Goal: Task Accomplishment & Management: Use online tool/utility

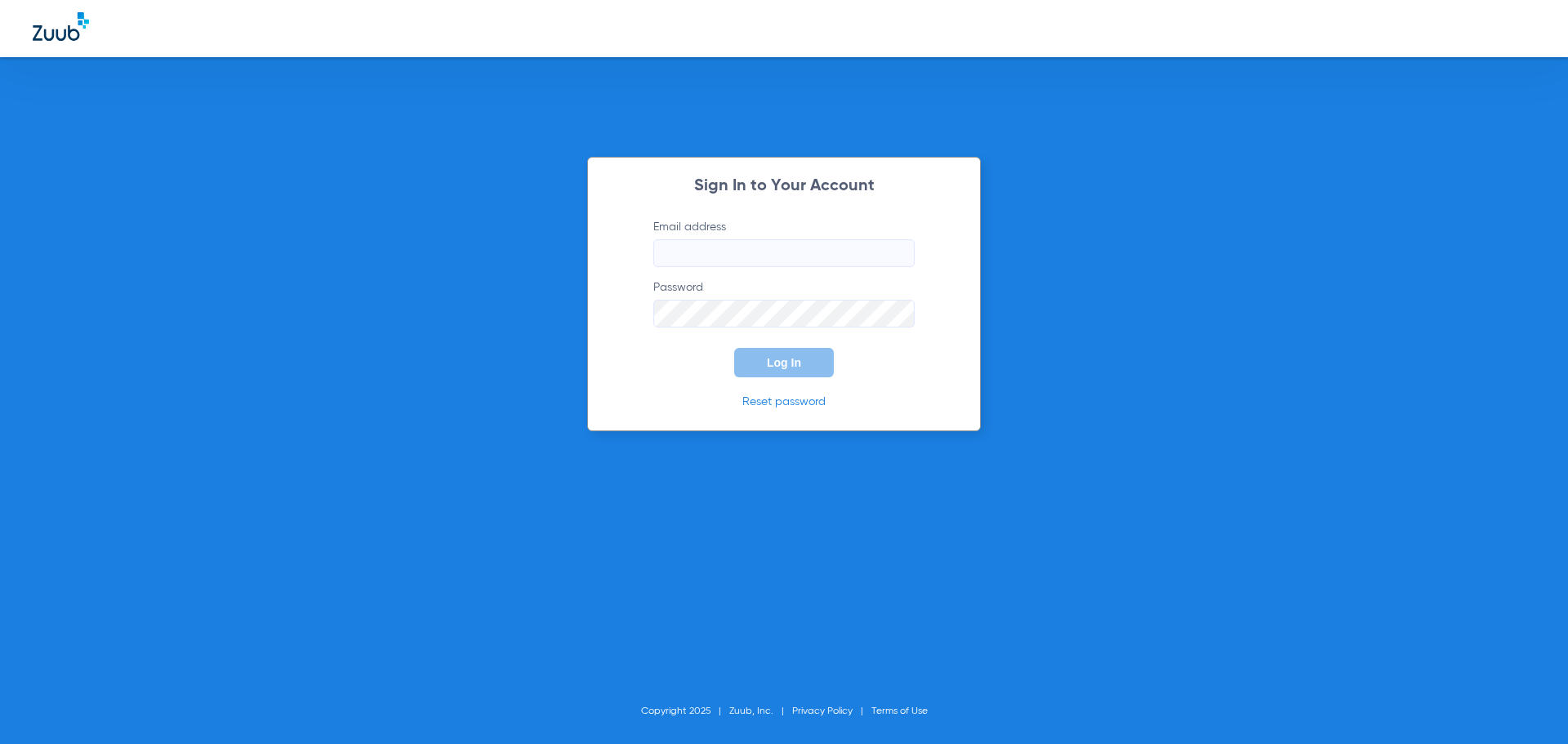
click at [751, 242] on input "Email address" at bounding box center [784, 253] width 261 height 28
click at [790, 260] on input "natashavillalta58@" at bounding box center [784, 253] width 261 height 28
type input "[EMAIL_ADDRESS][DOMAIN_NAME]"
click at [735, 348] on button "Log In" at bounding box center [784, 363] width 99 height 30
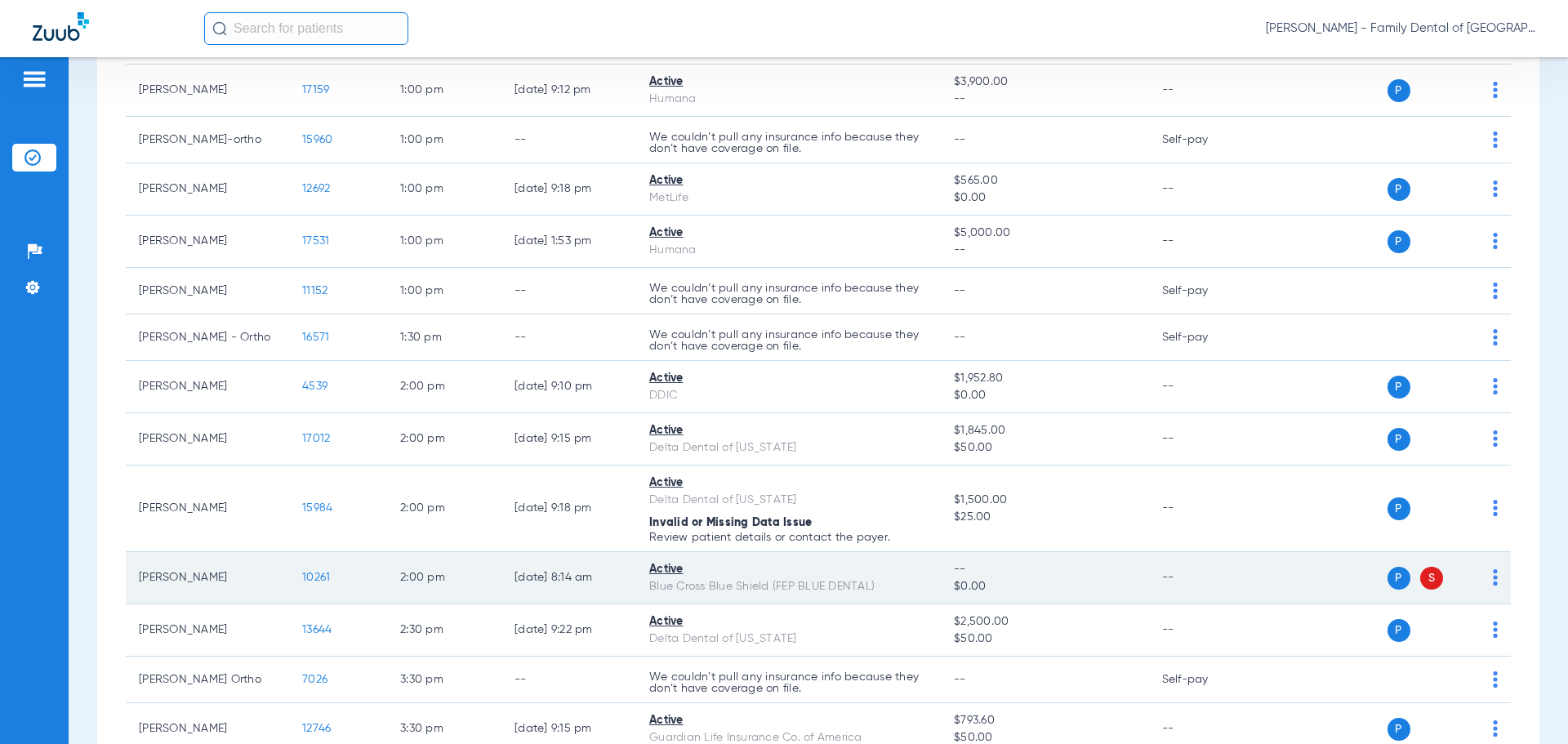
scroll to position [1144, 0]
click at [1421, 580] on span "S" at bounding box center [1432, 582] width 23 height 23
drag, startPoint x: 1421, startPoint y: 588, endPoint x: 1450, endPoint y: 588, distance: 29.0
click at [1456, 588] on img at bounding box center [1464, 581] width 16 height 16
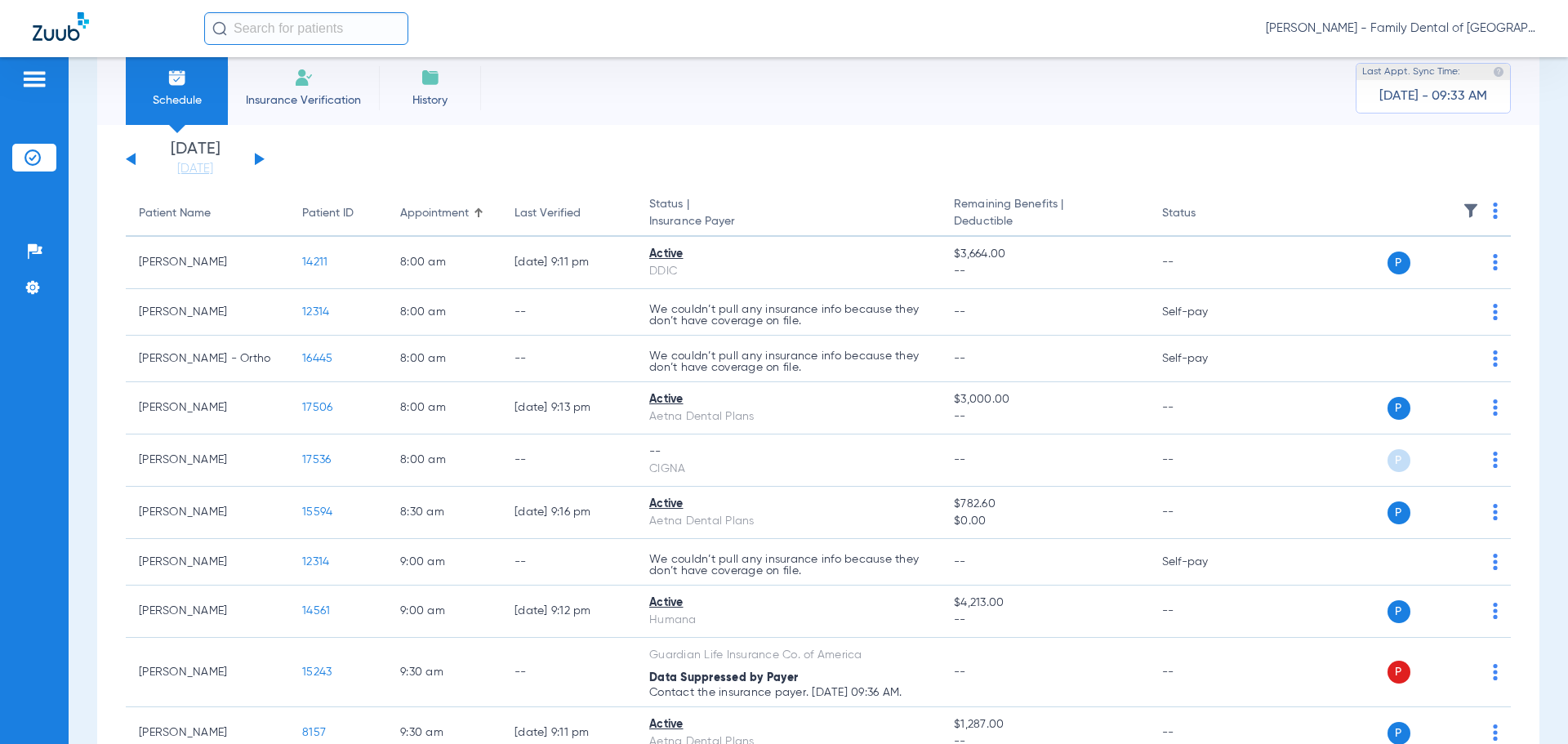
scroll to position [0, 0]
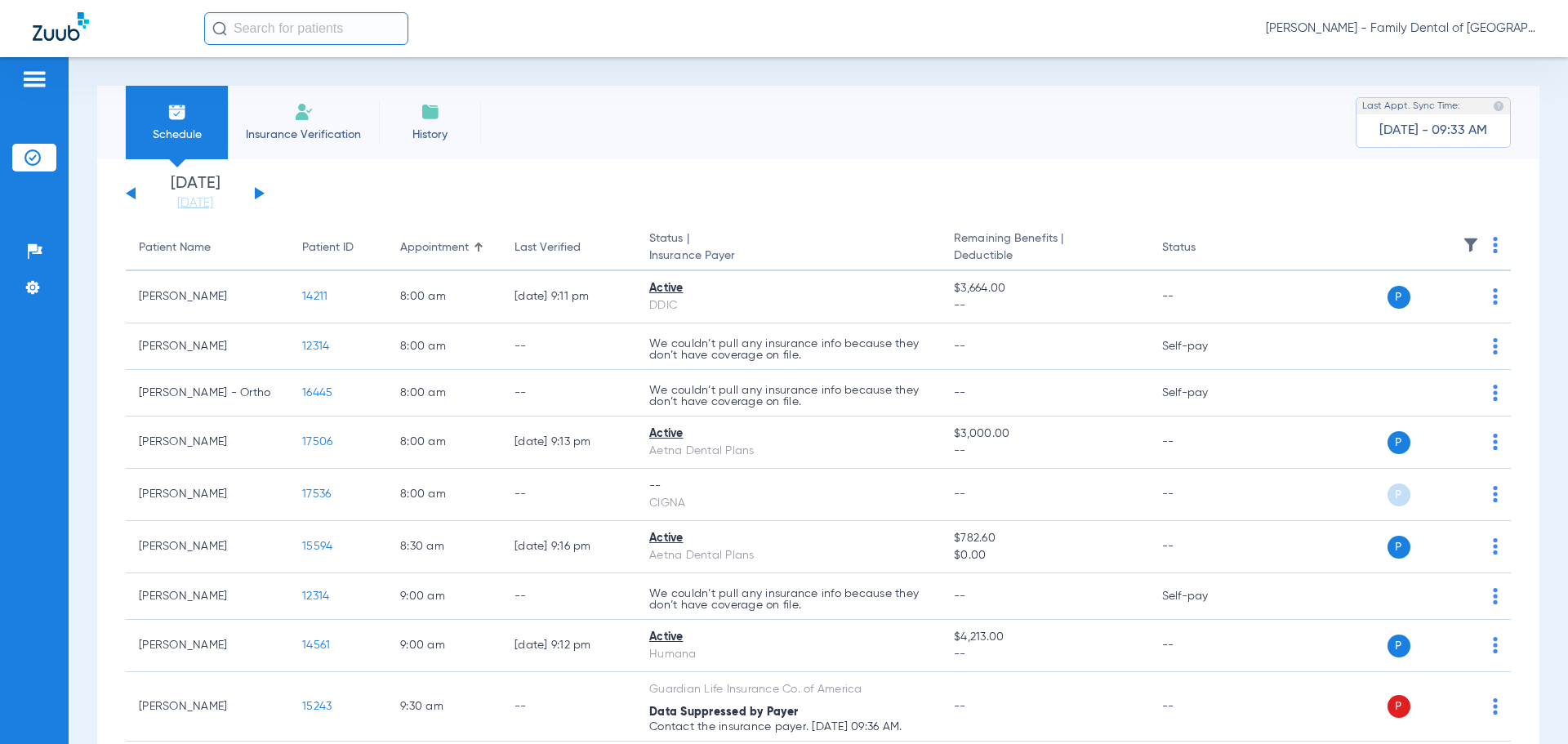
click at [259, 194] on button at bounding box center [259, 193] width 10 height 13
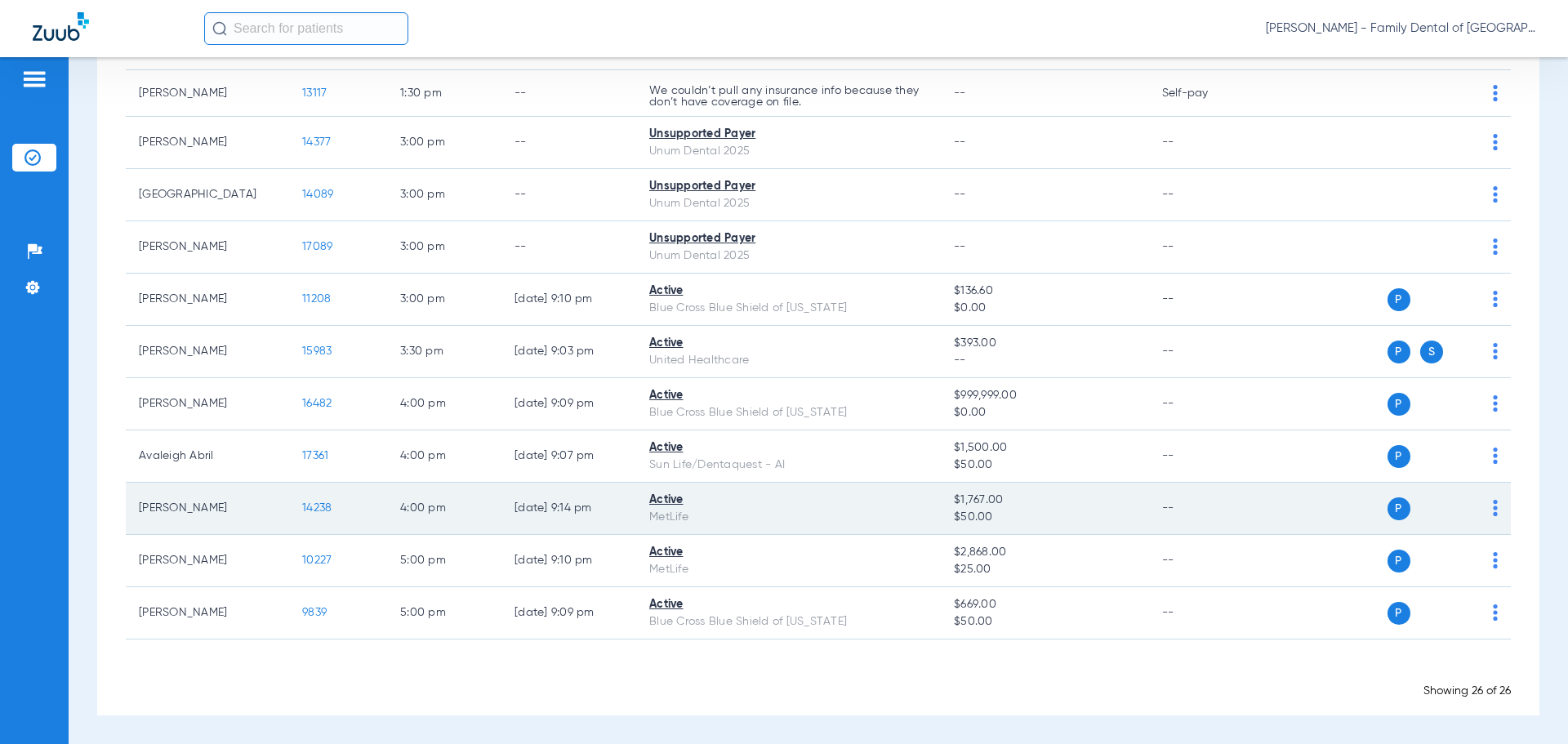
scroll to position [956, 0]
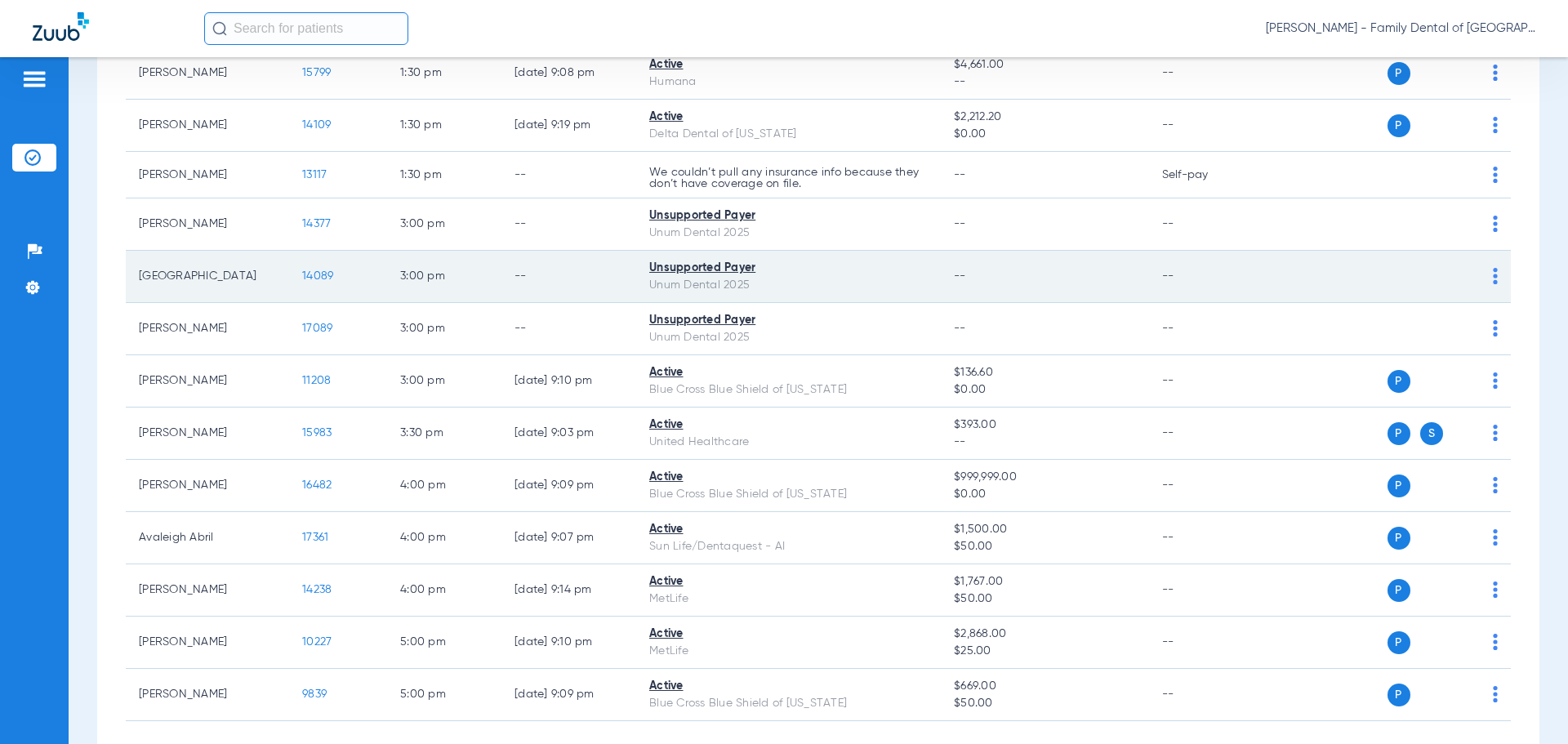
click at [311, 272] on span "14089" at bounding box center [317, 276] width 31 height 12
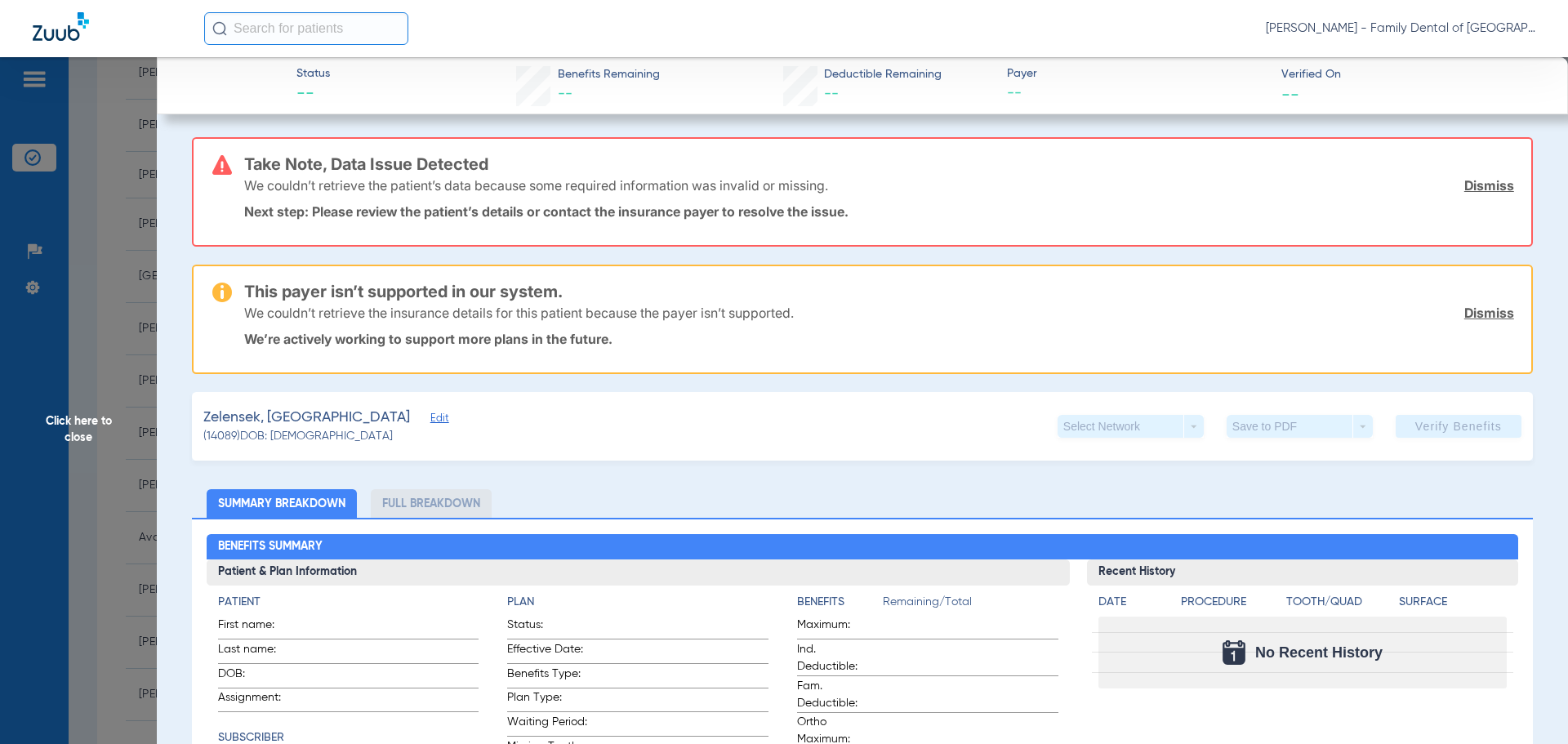
click at [76, 413] on span "Click here to close" at bounding box center [79, 429] width 157 height 744
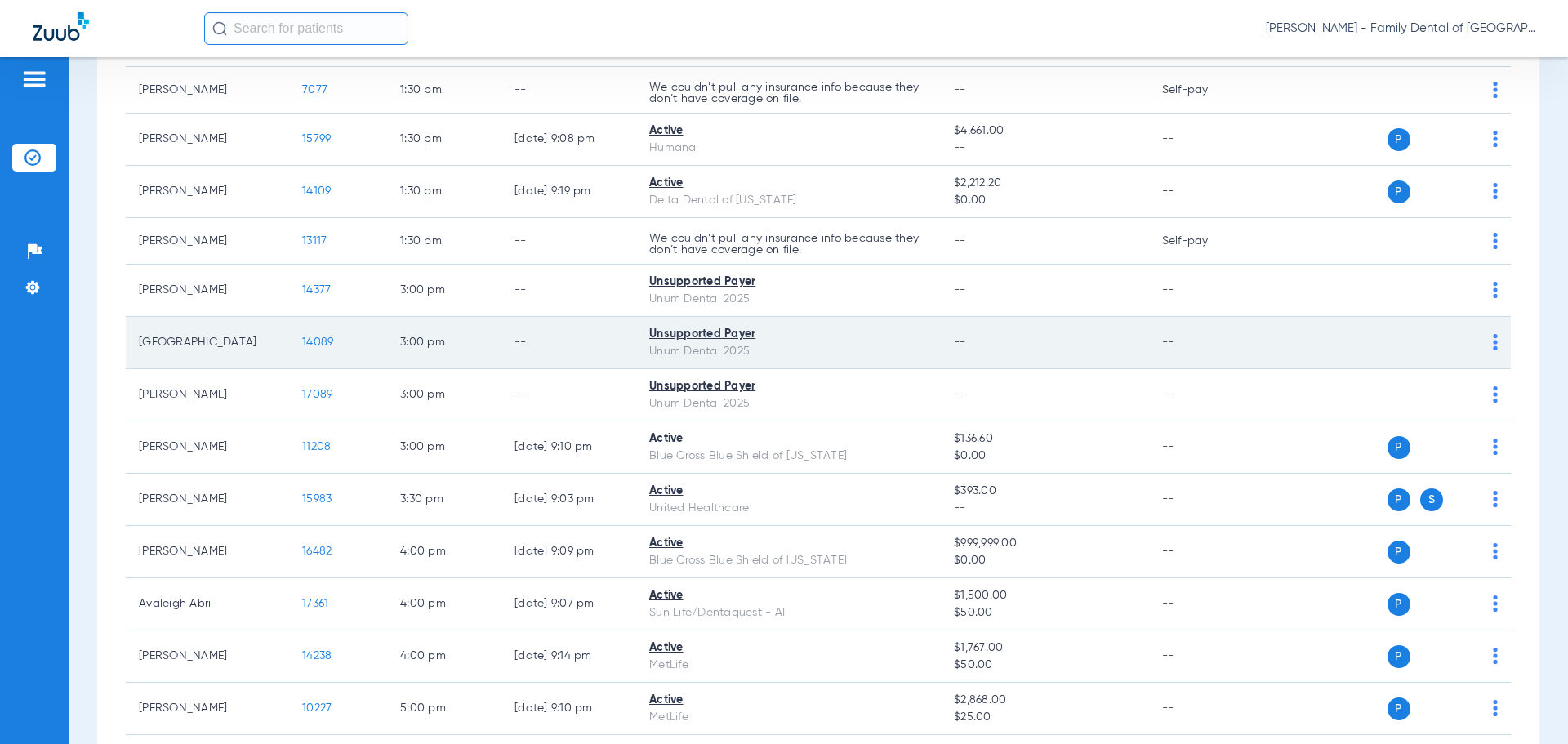
scroll to position [1037, 0]
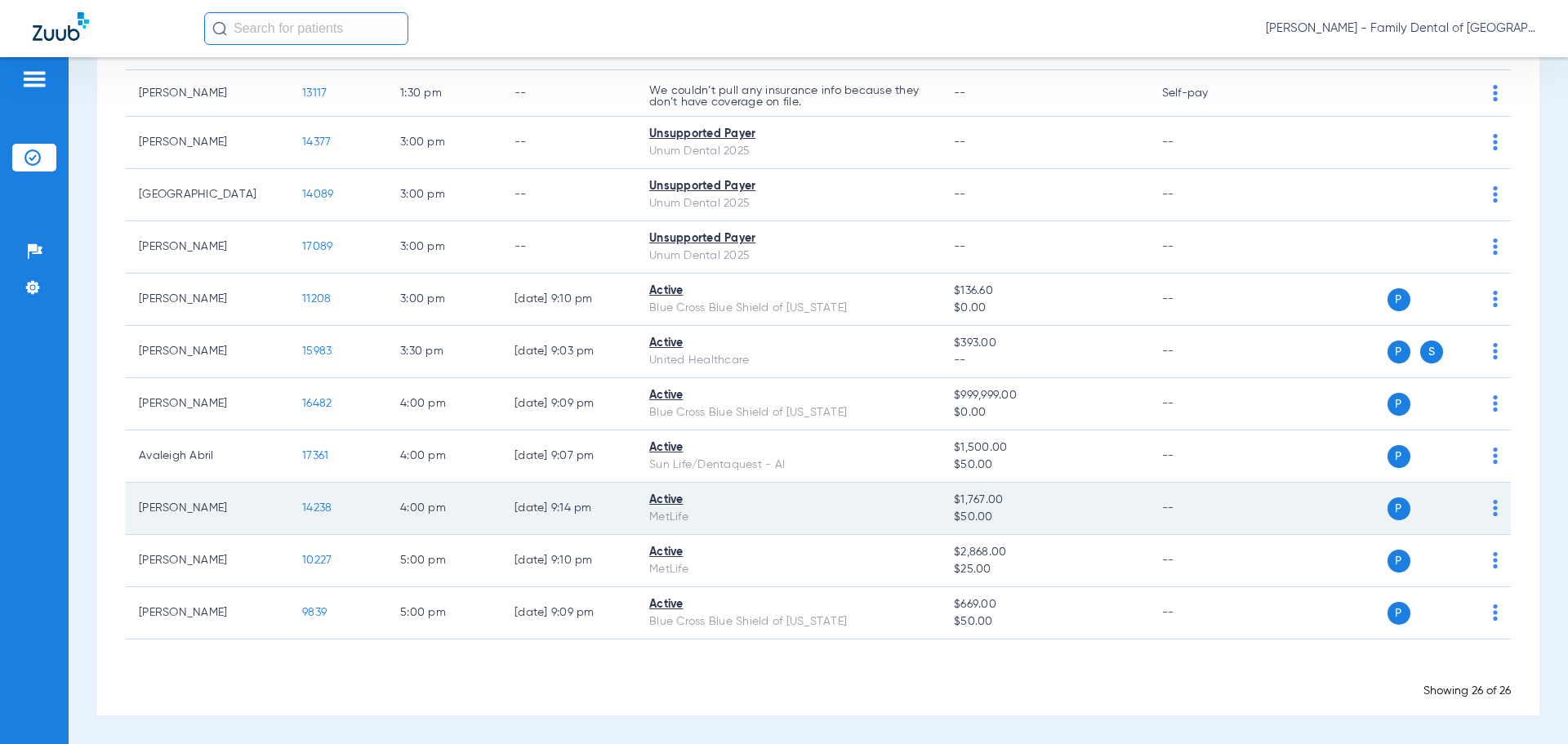
click at [315, 513] on span "14238" at bounding box center [316, 508] width 30 height 12
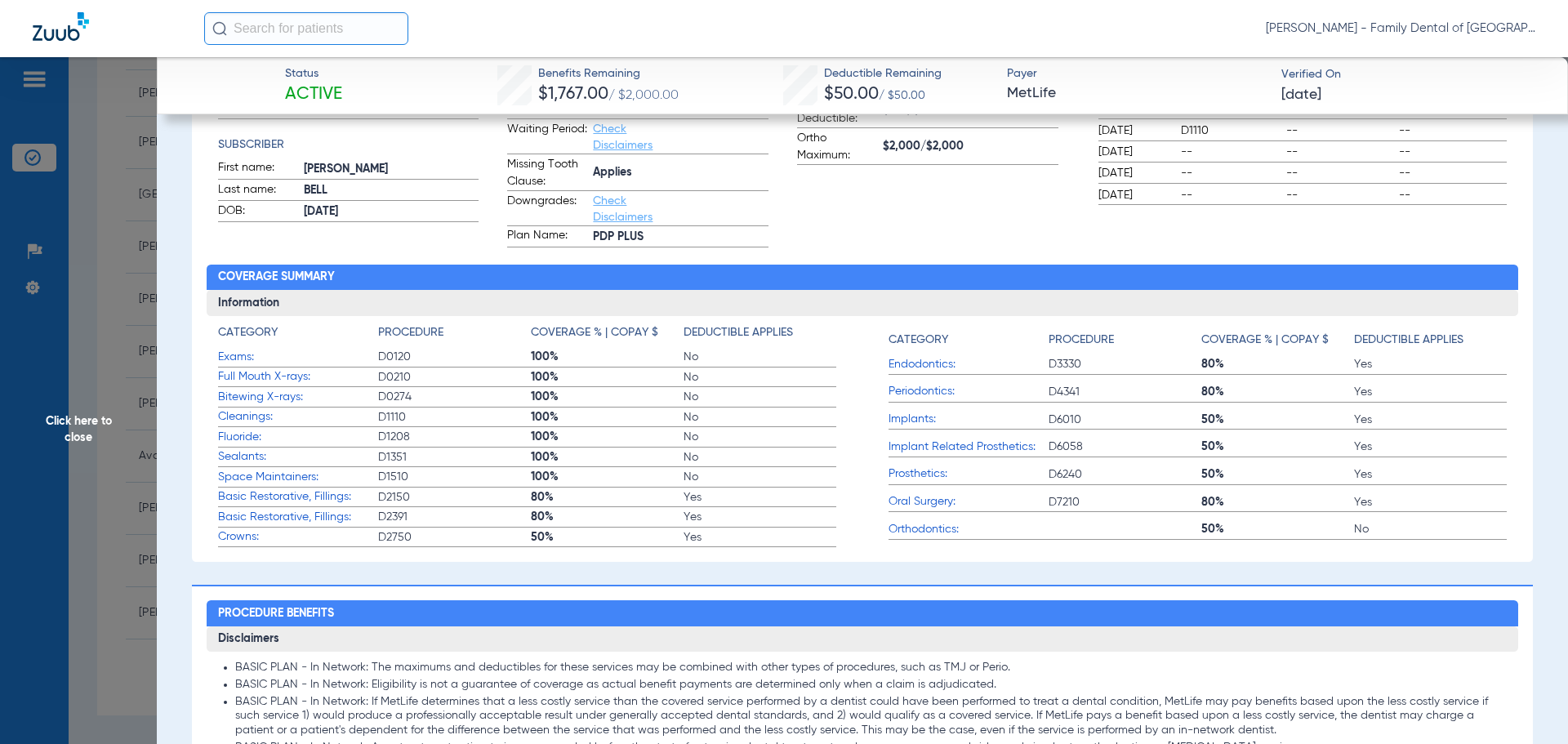
scroll to position [0, 0]
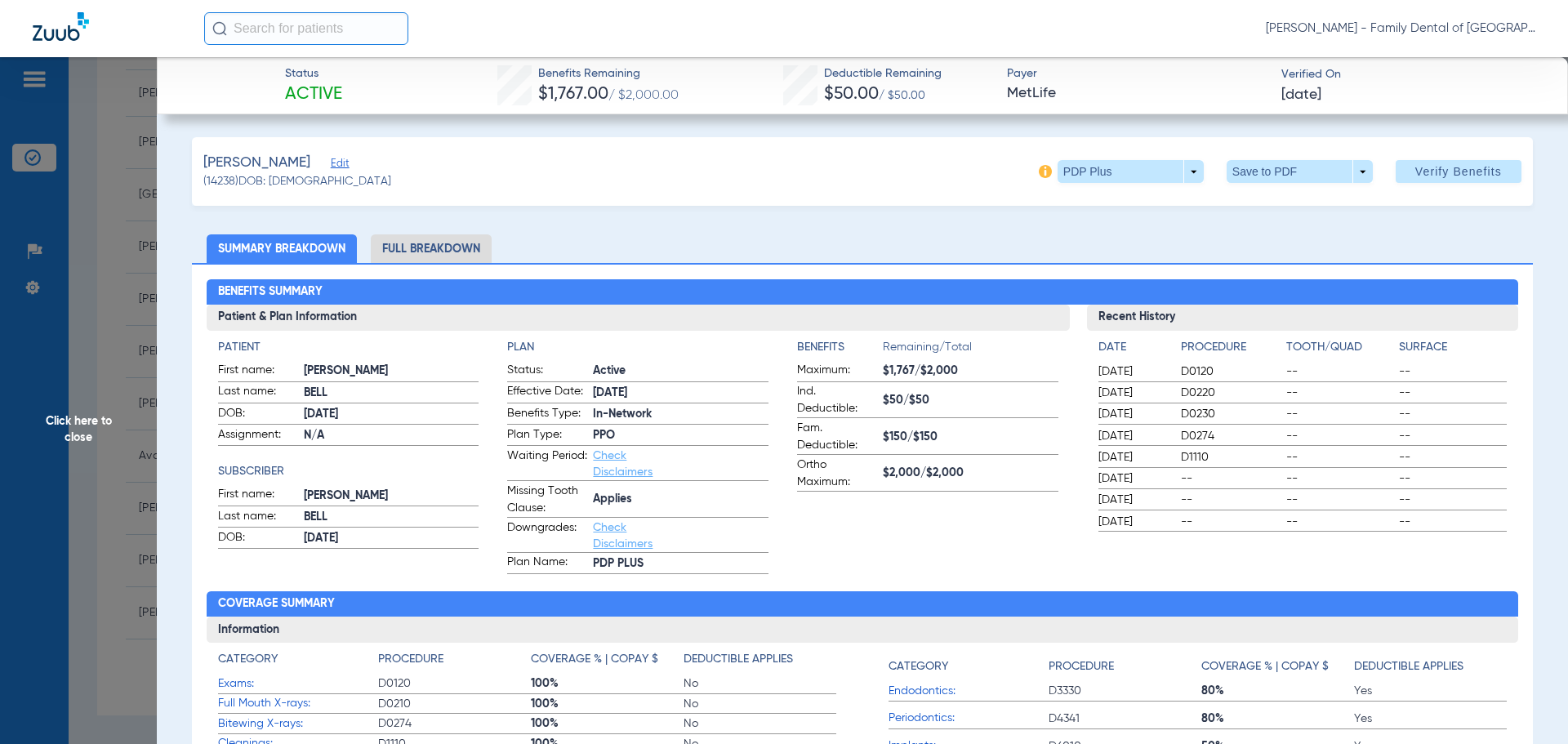
click at [90, 420] on span "Click here to close" at bounding box center [79, 429] width 157 height 744
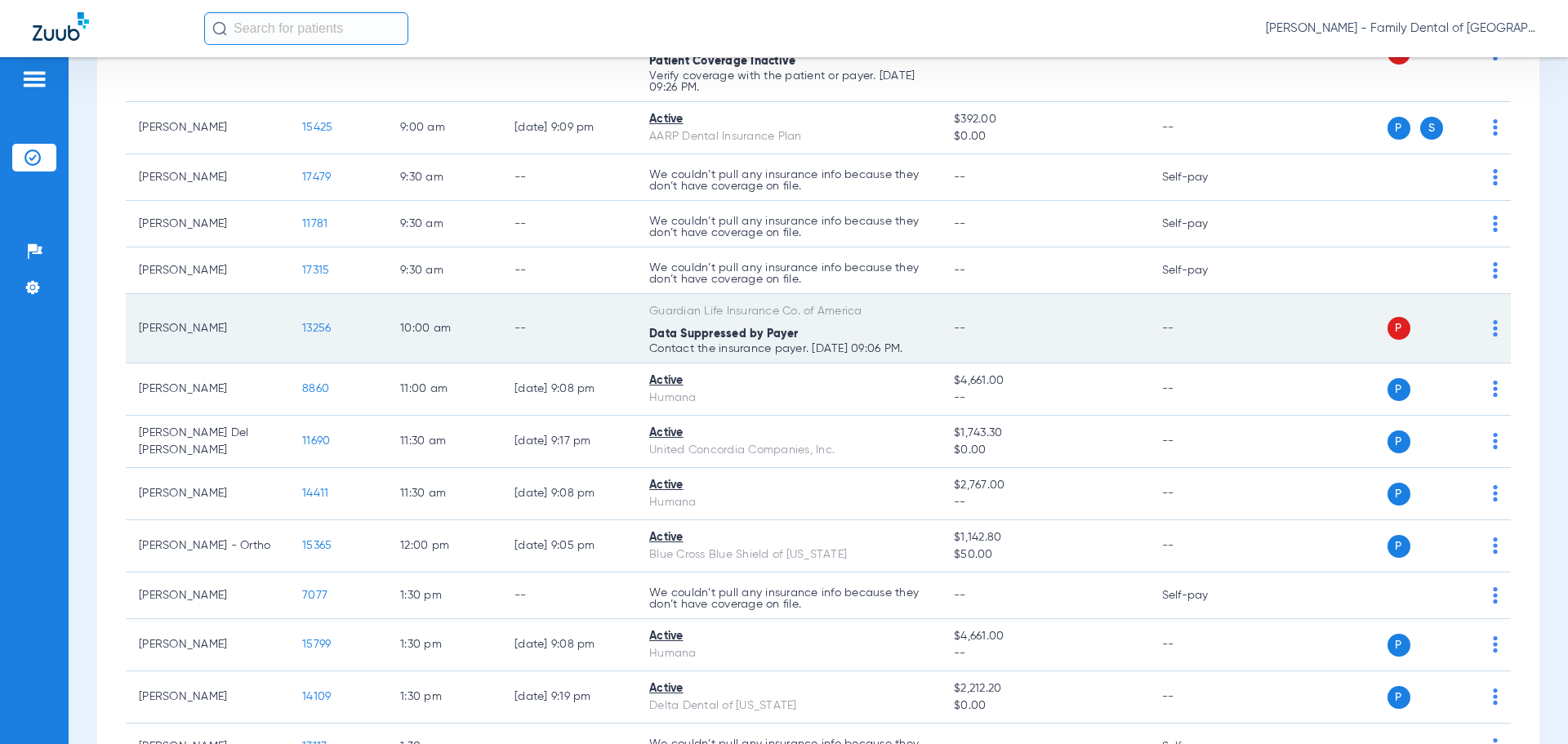
scroll to position [465, 0]
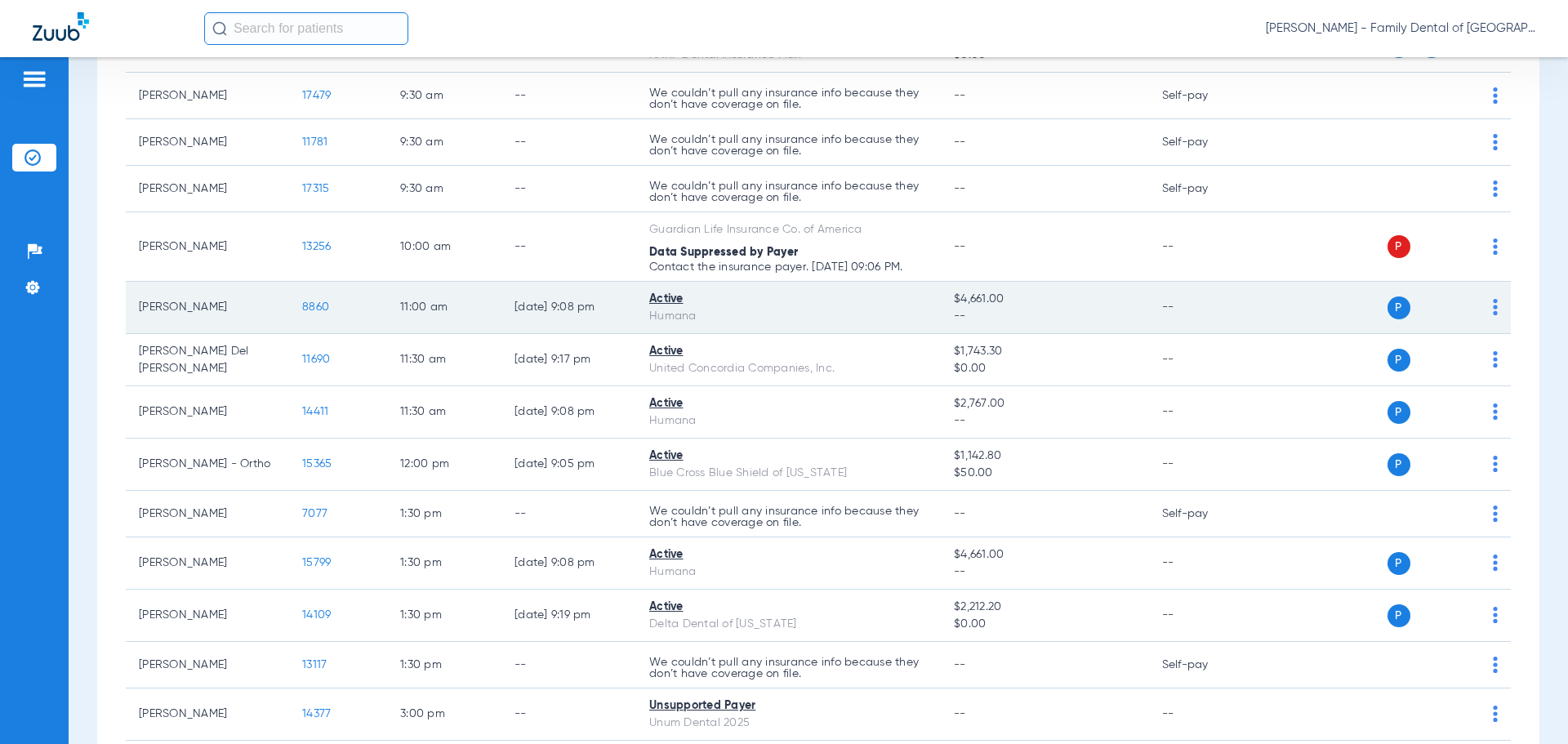
click at [327, 306] on span "8860" at bounding box center [315, 307] width 27 height 12
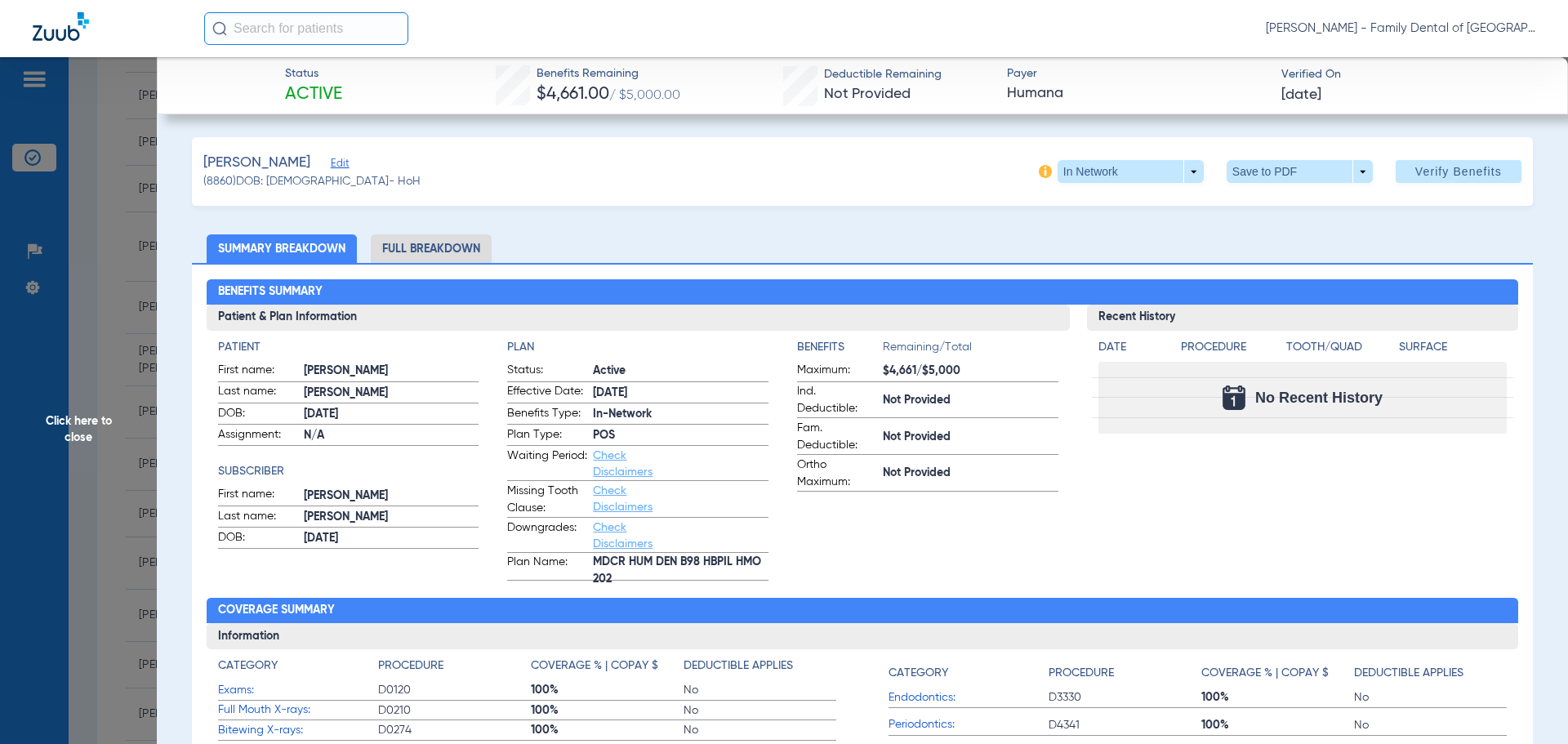
click at [94, 271] on span "Click here to close" at bounding box center [79, 429] width 157 height 744
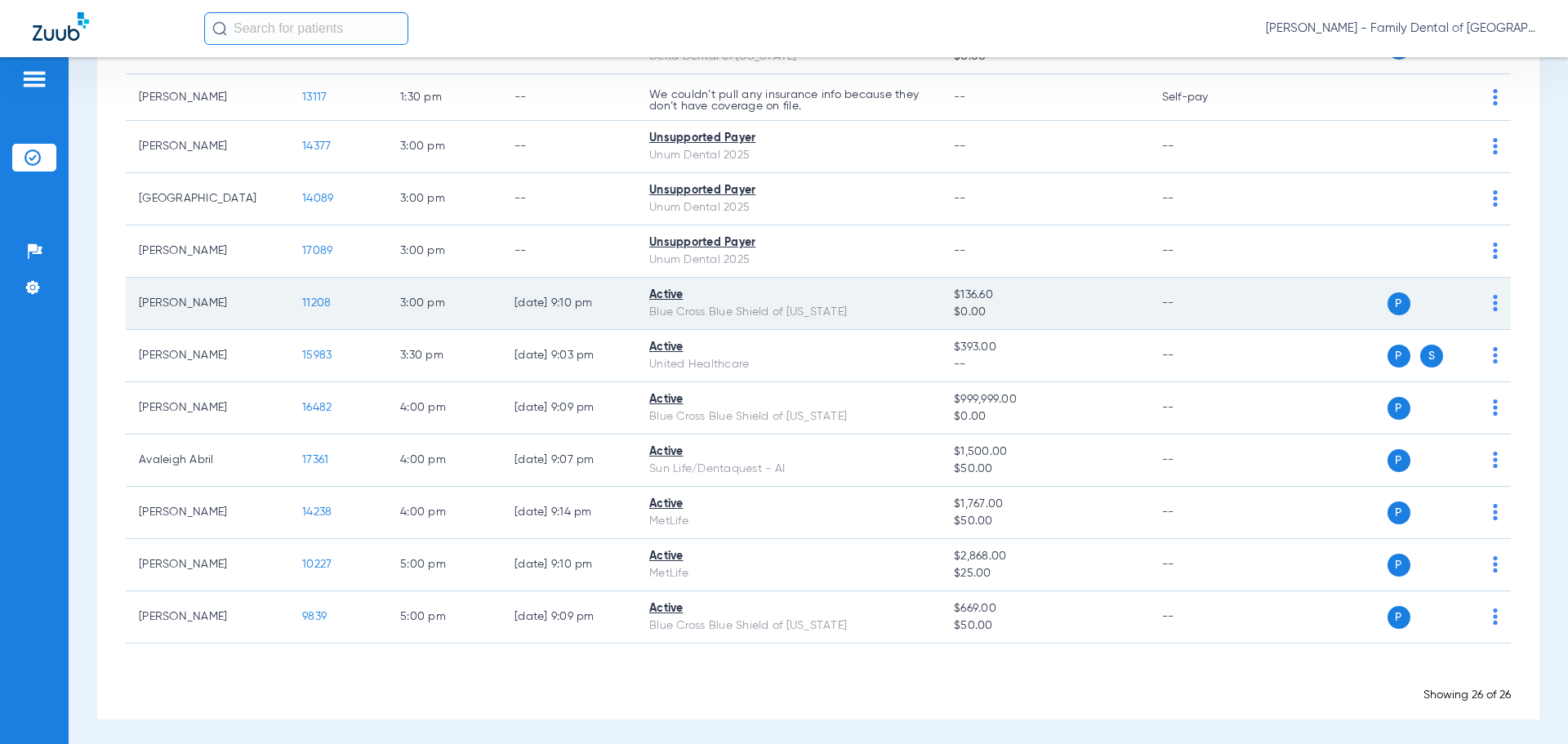
scroll to position [1037, 0]
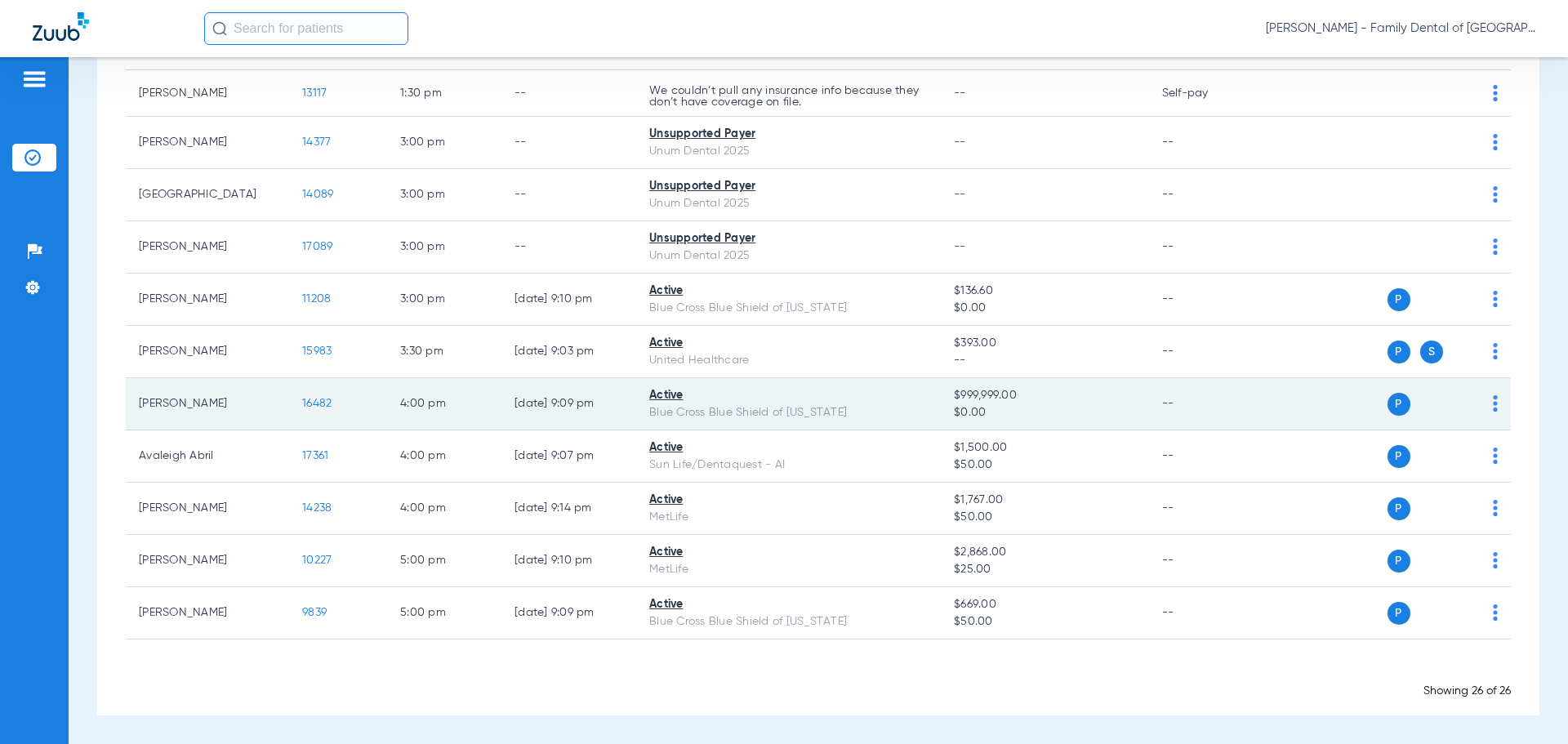
click at [314, 405] on span "16482" at bounding box center [316, 403] width 30 height 12
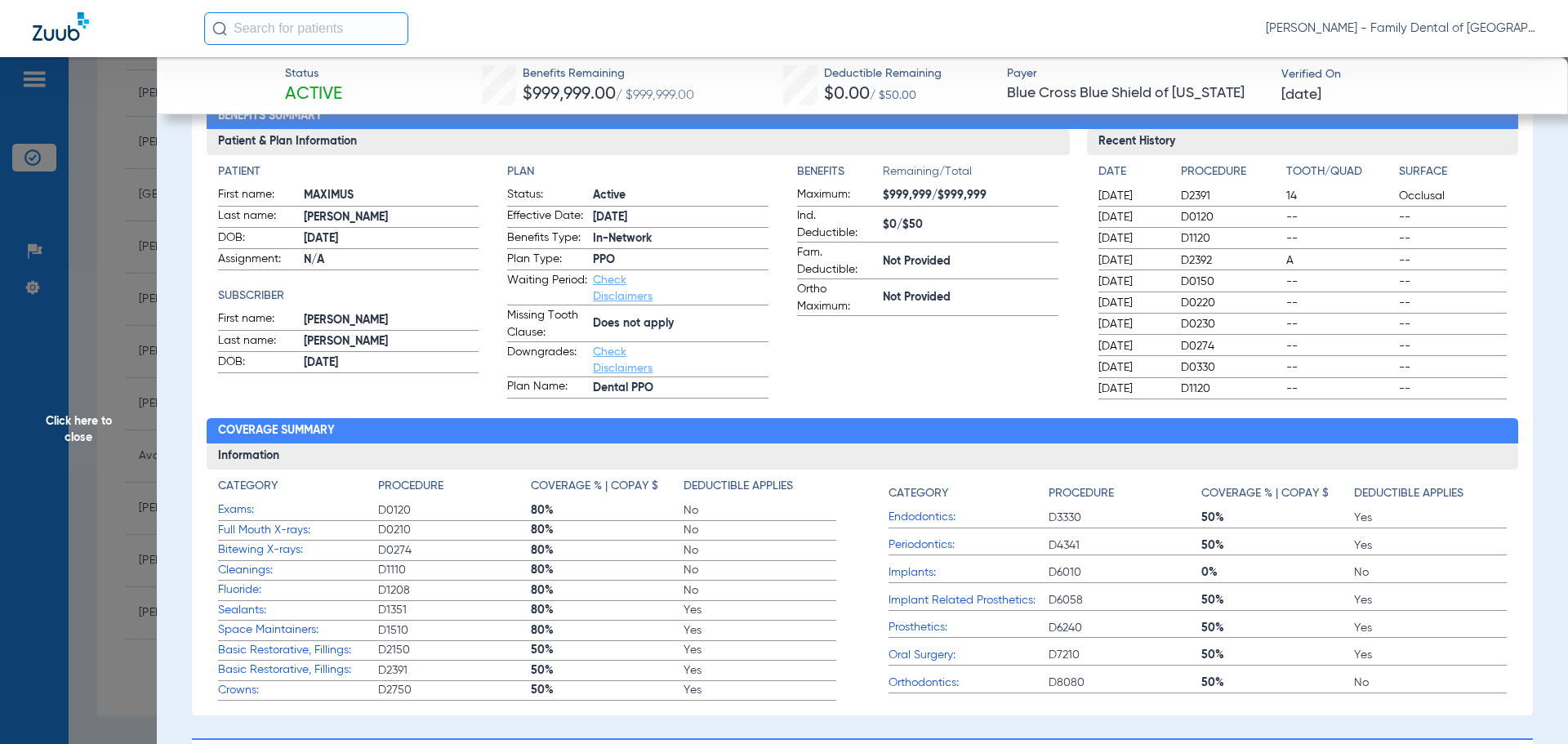
scroll to position [81, 0]
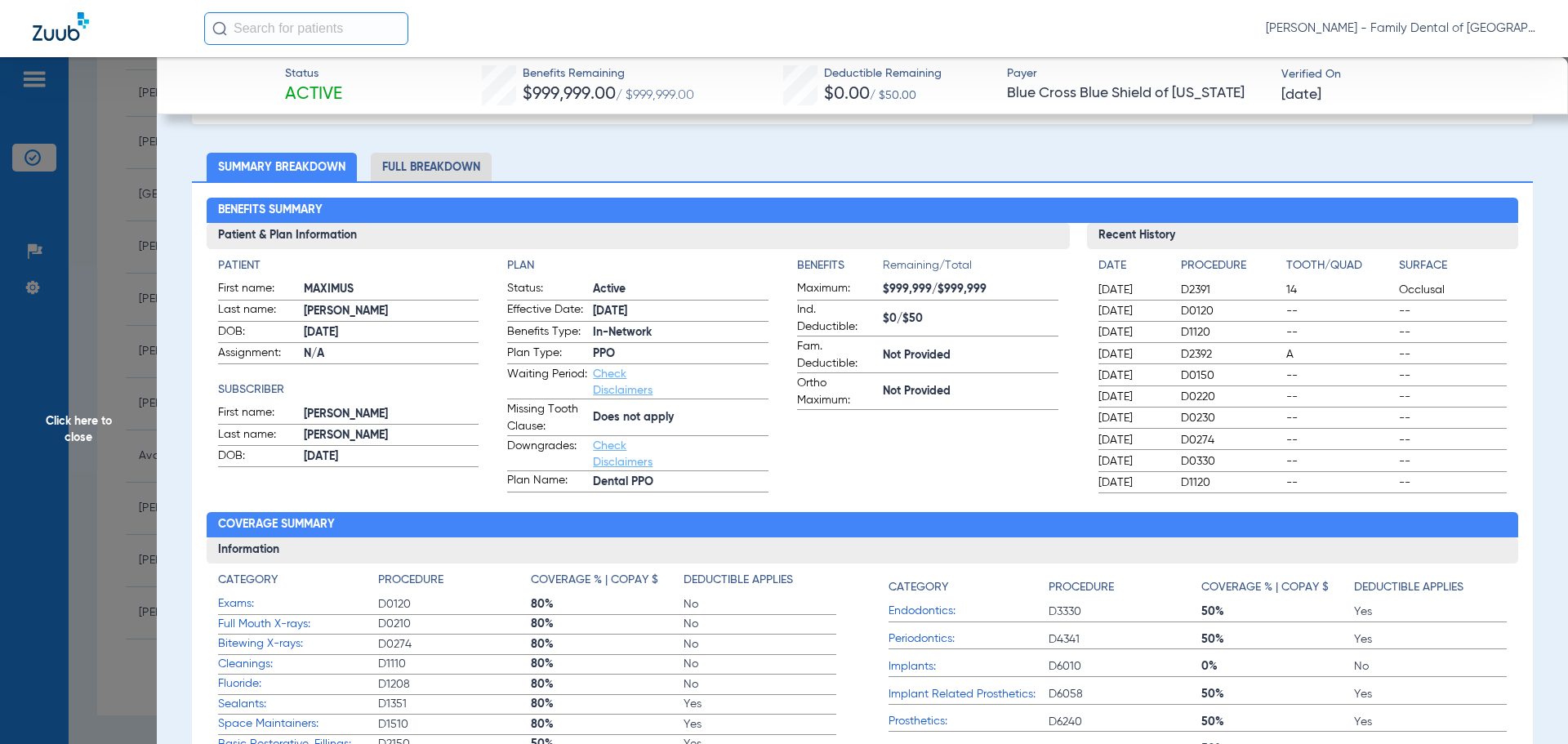
drag, startPoint x: 106, startPoint y: 429, endPoint x: 95, endPoint y: 429, distance: 11.0
click at [106, 429] on span "Click here to close" at bounding box center [79, 429] width 157 height 744
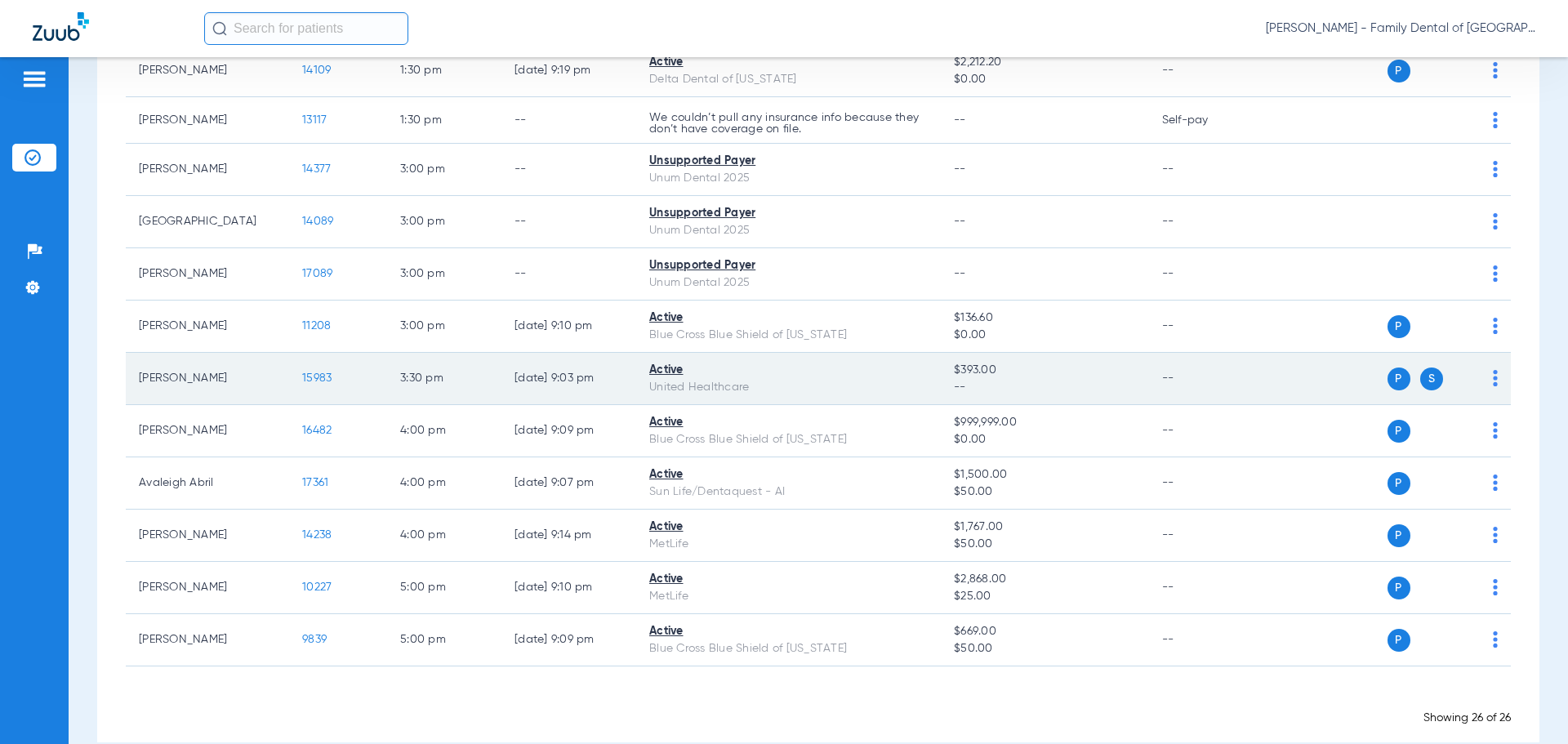
scroll to position [1037, 0]
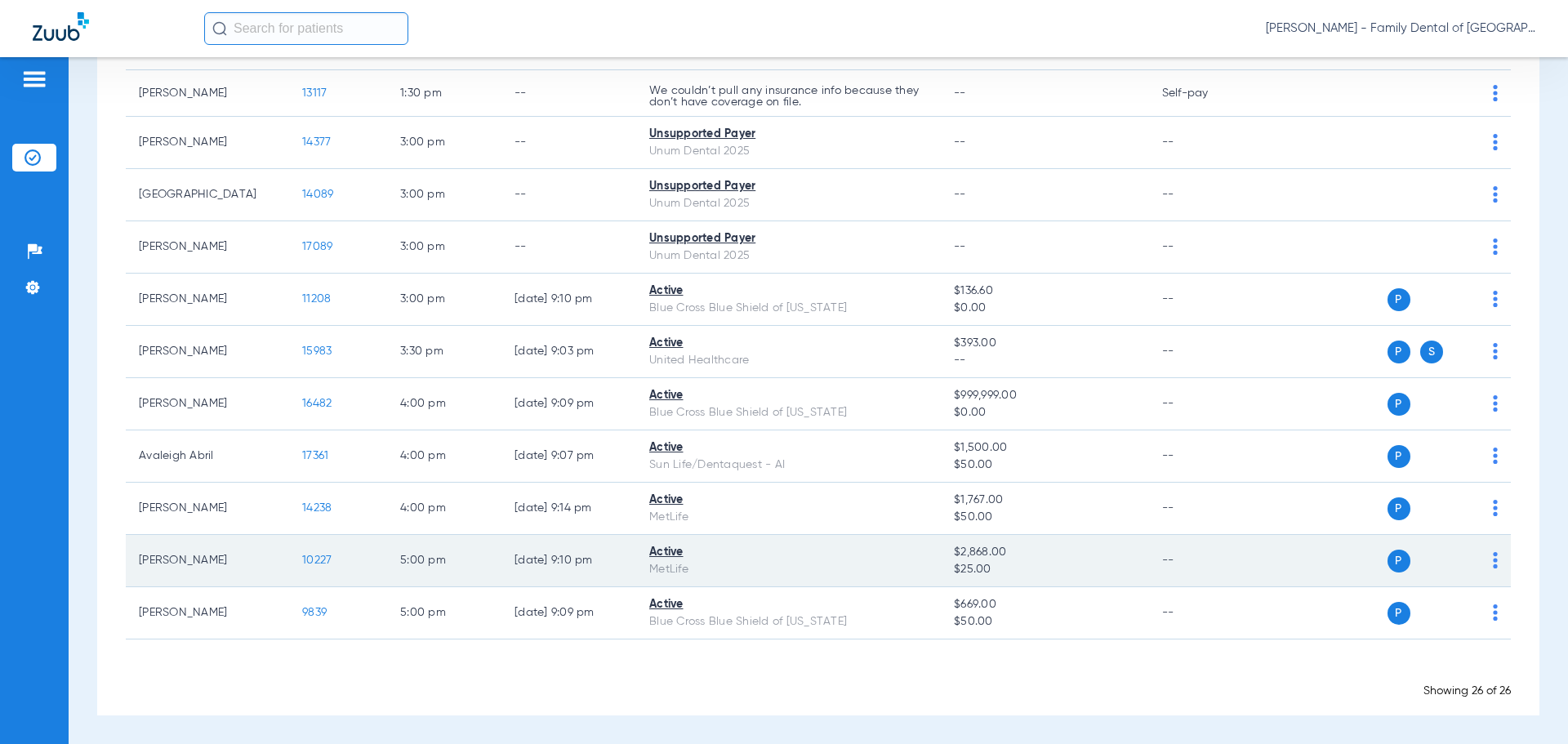
click at [309, 560] on span "10227" at bounding box center [316, 560] width 30 height 12
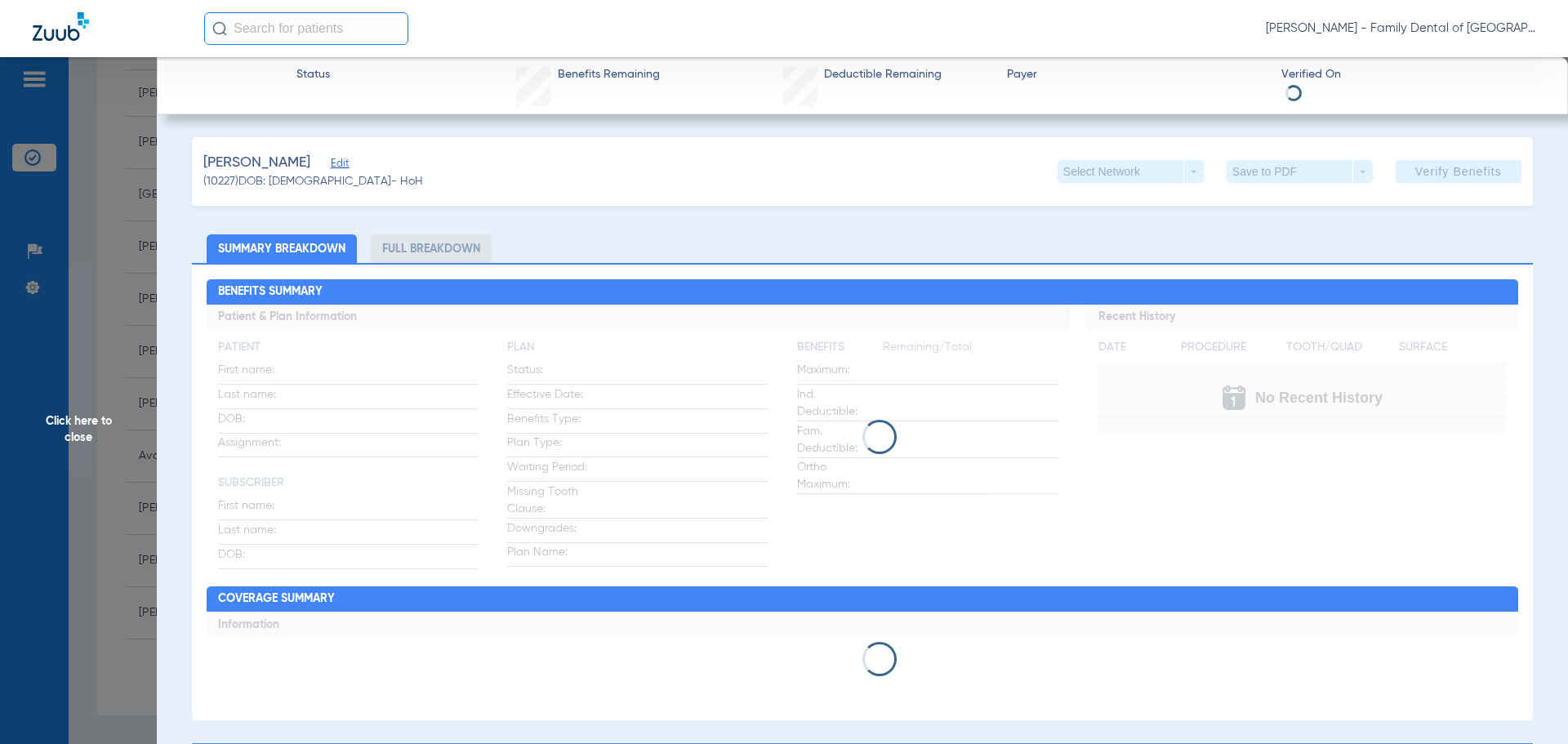
click at [84, 424] on span "Click here to close" at bounding box center [79, 429] width 157 height 744
